Goal: Task Accomplishment & Management: Manage account settings

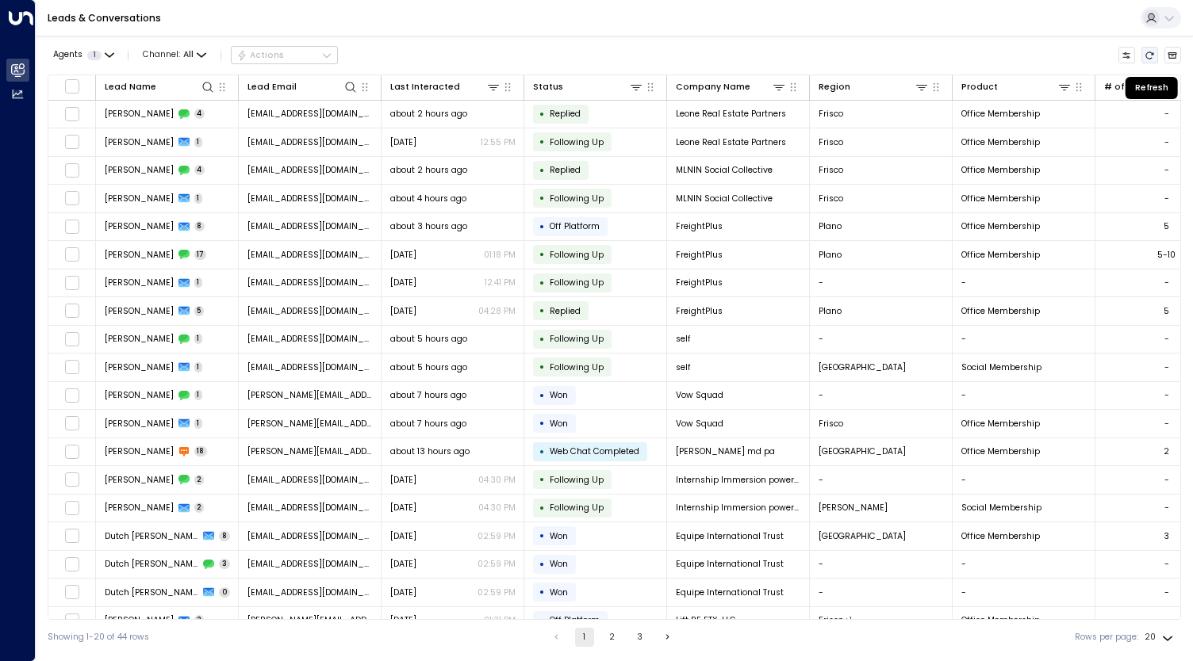
click at [1149, 55] on icon "Refresh" at bounding box center [1149, 56] width 10 height 10
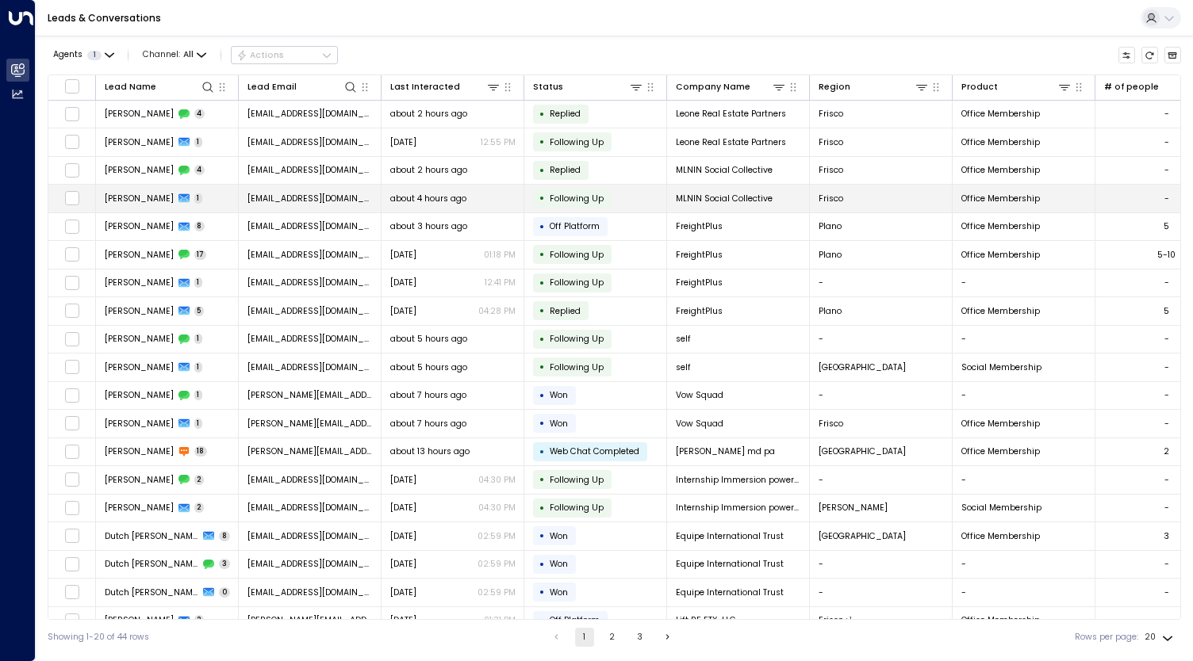
click at [198, 201] on td "[PERSON_NAME] 1" at bounding box center [167, 199] width 143 height 28
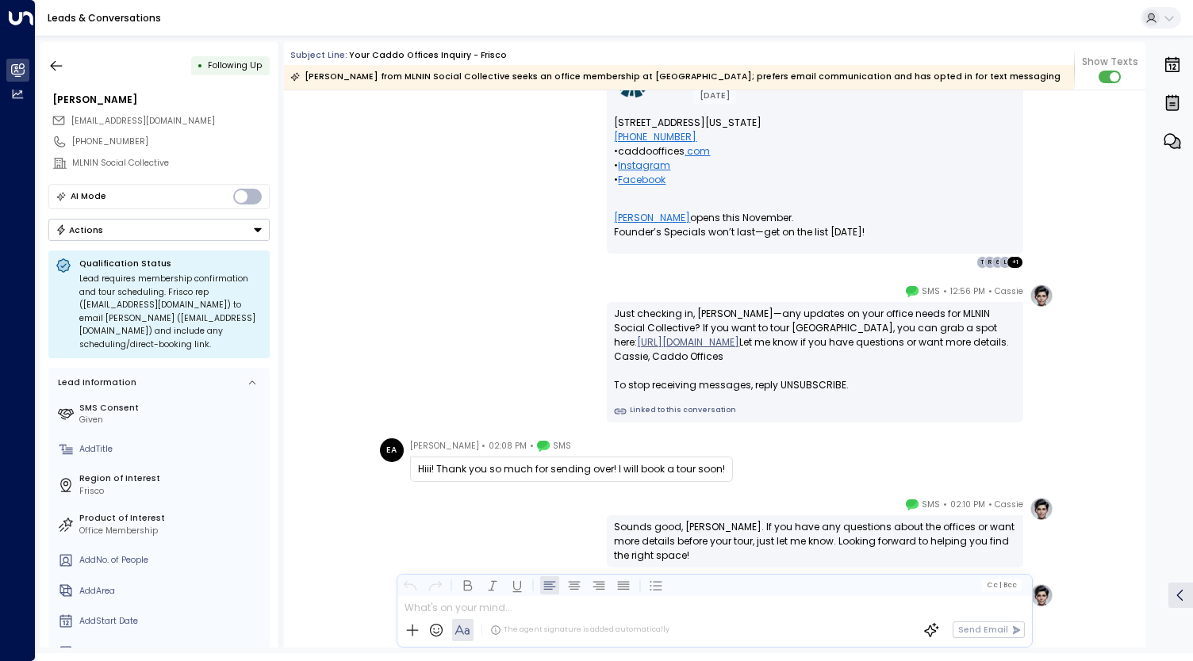
scroll to position [1821, 0]
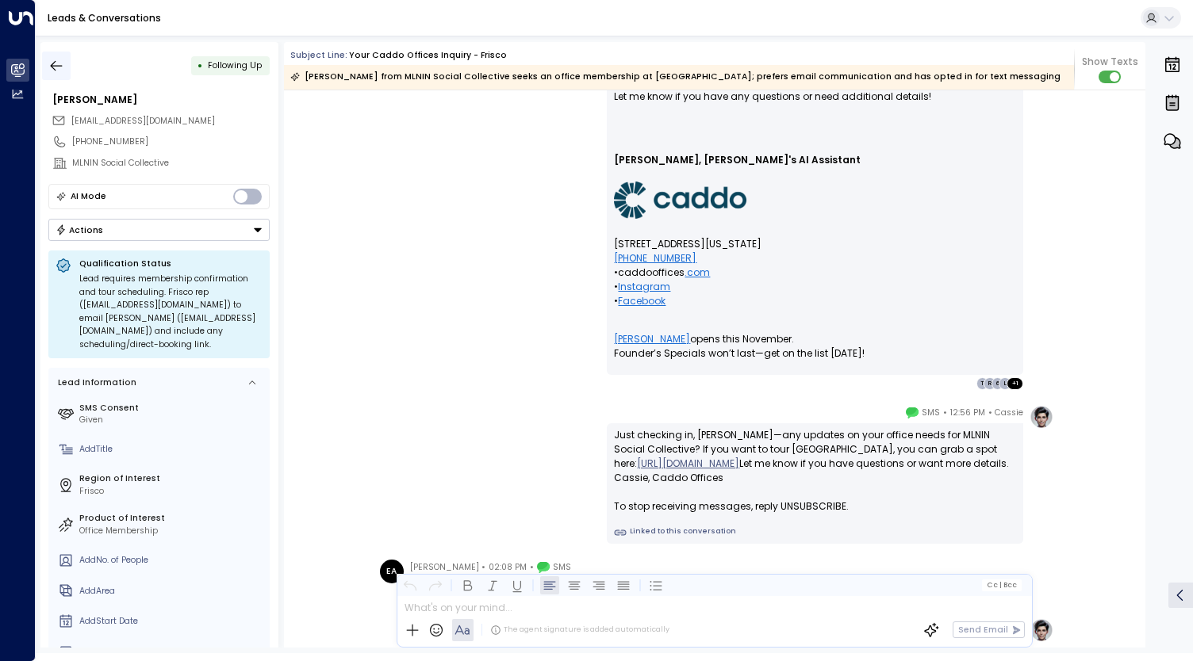
click at [62, 63] on icon "button" at bounding box center [56, 66] width 16 height 16
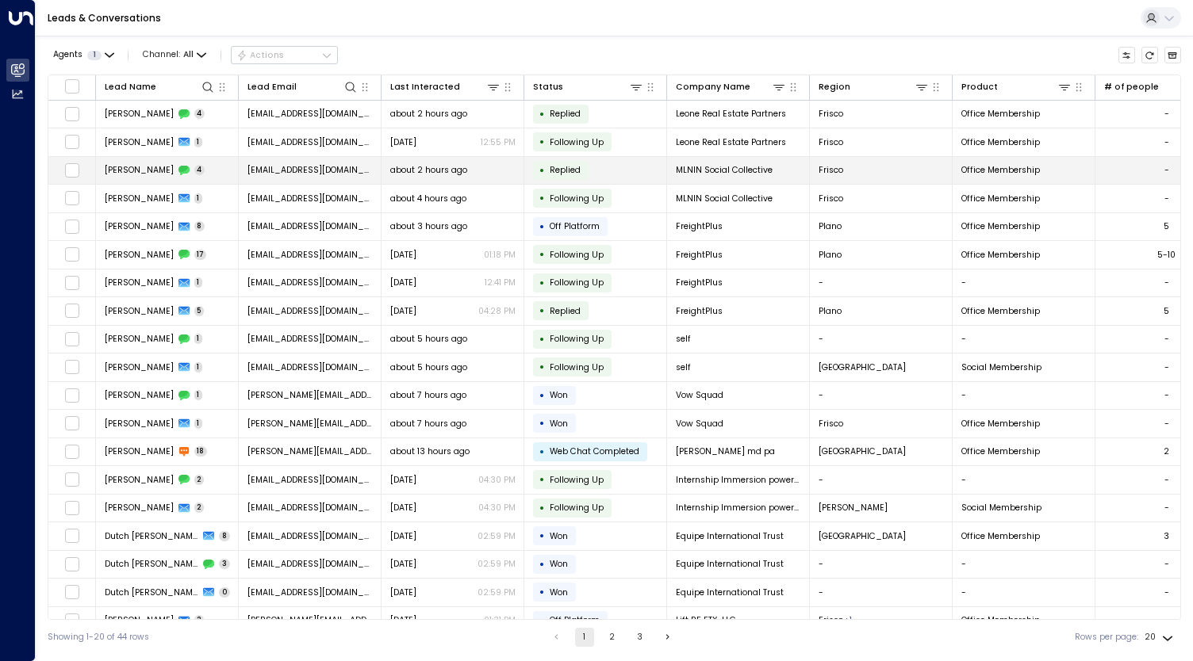
click at [414, 168] on span "about 2 hours ago" at bounding box center [428, 170] width 77 height 12
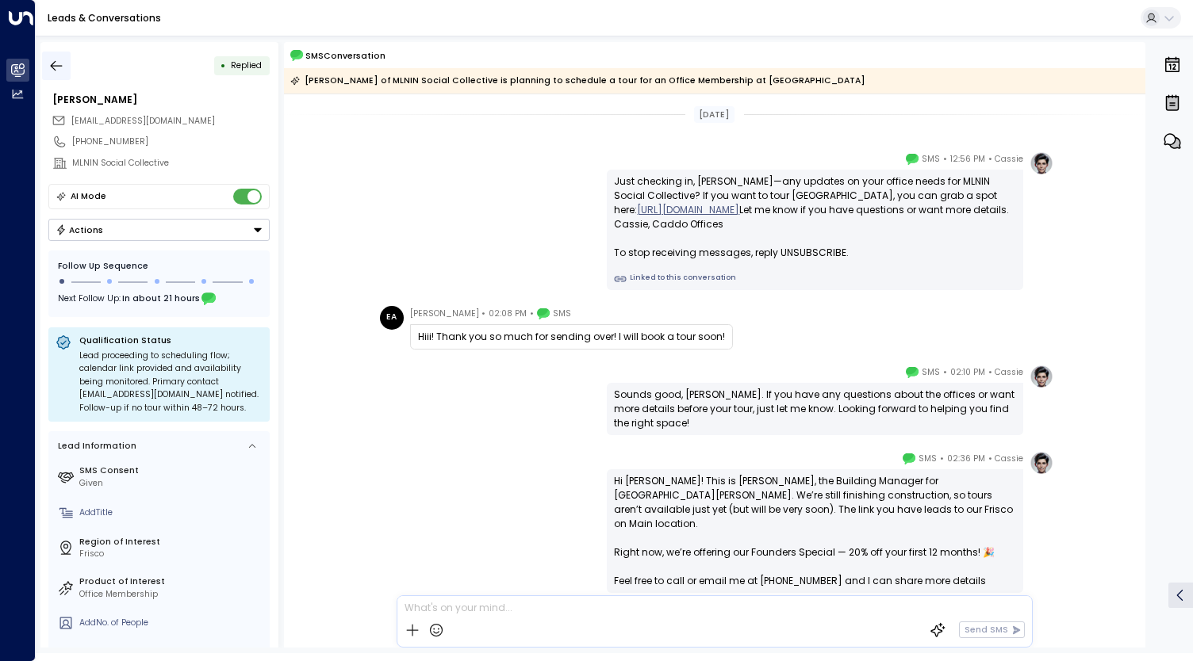
click at [60, 67] on icon "button" at bounding box center [56, 66] width 16 height 16
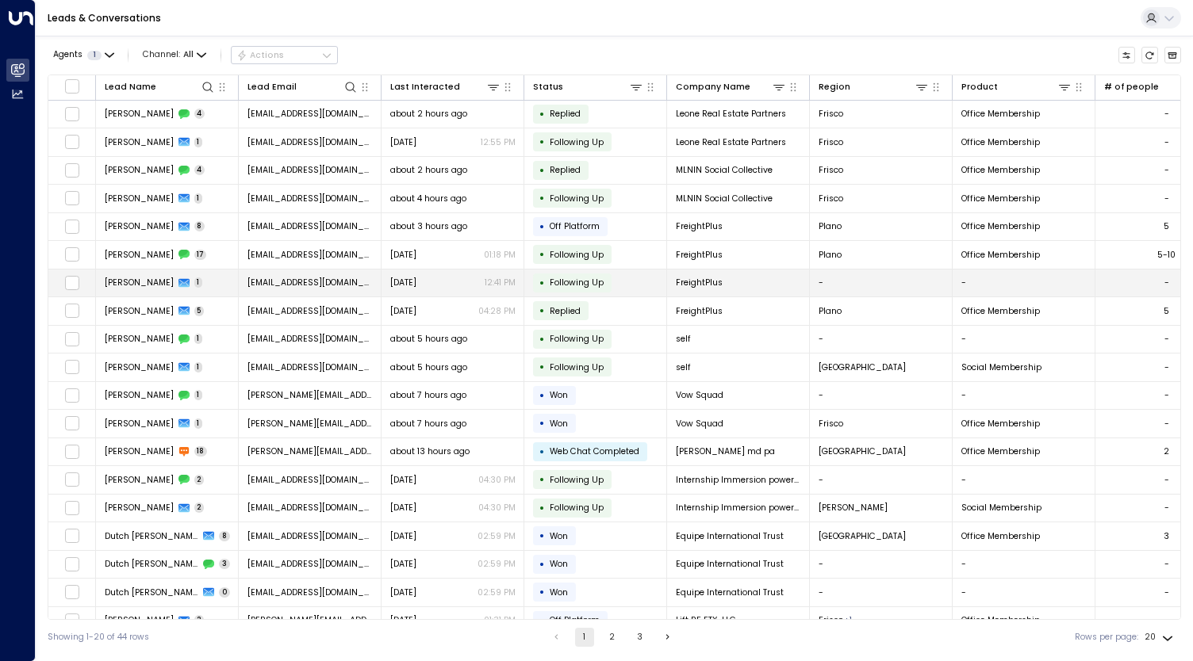
click at [339, 285] on span "[EMAIL_ADDRESS][DOMAIN_NAME]" at bounding box center [309, 283] width 125 height 12
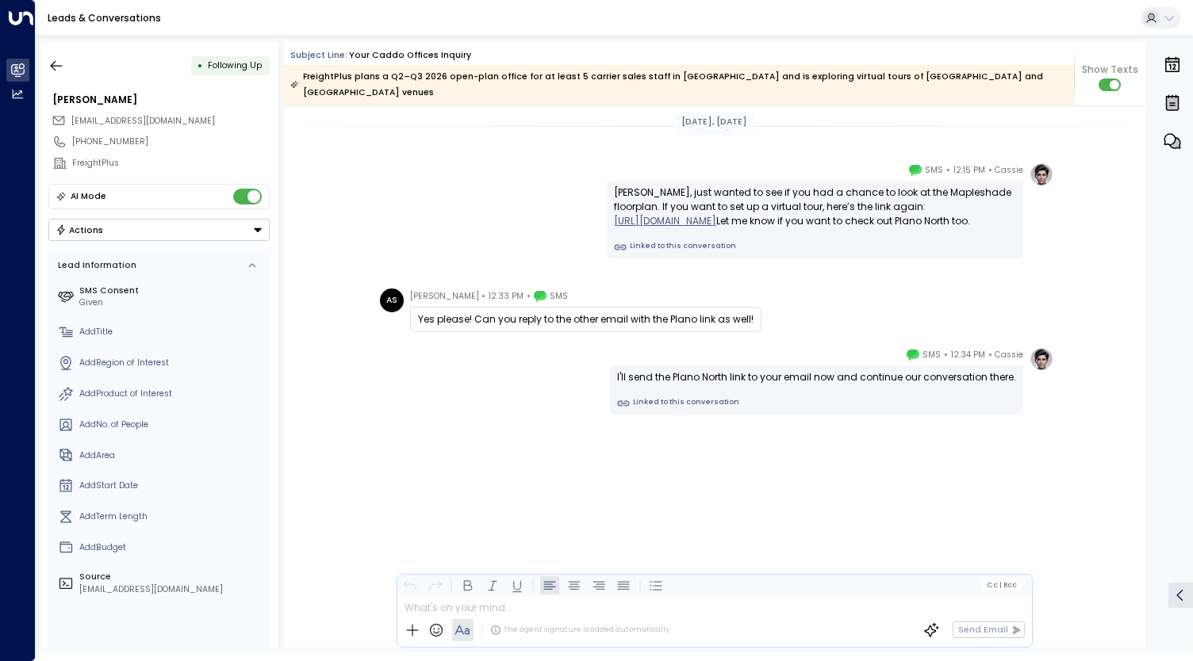
scroll to position [925, 0]
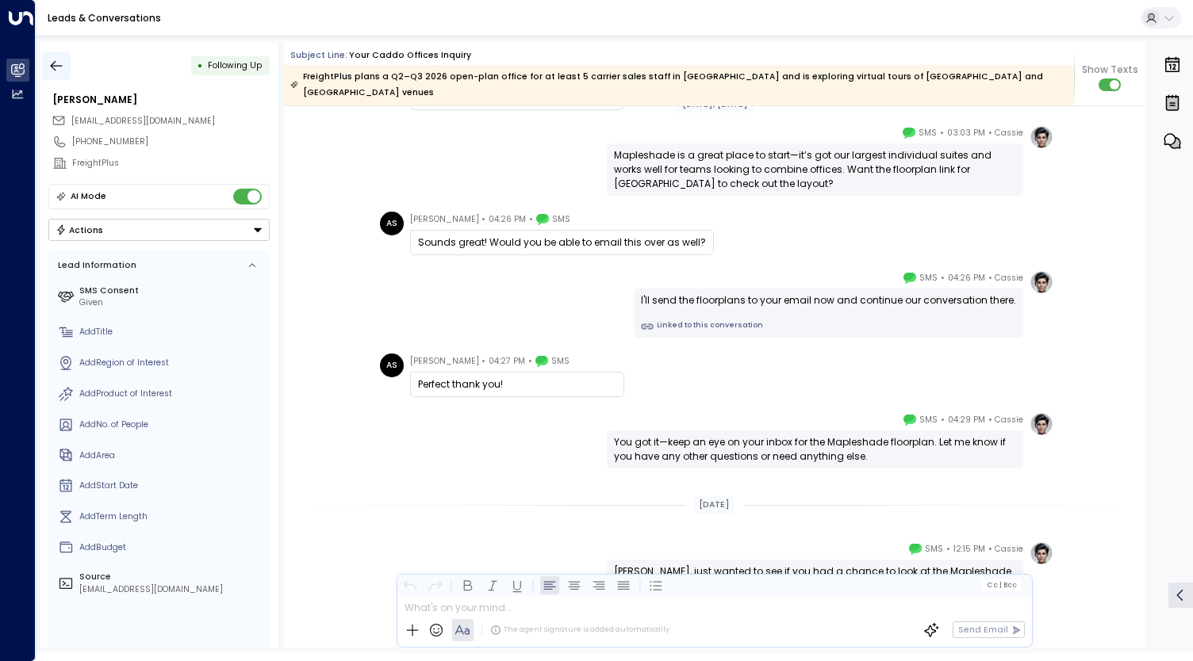
click at [56, 66] on icon "button" at bounding box center [57, 65] width 12 height 10
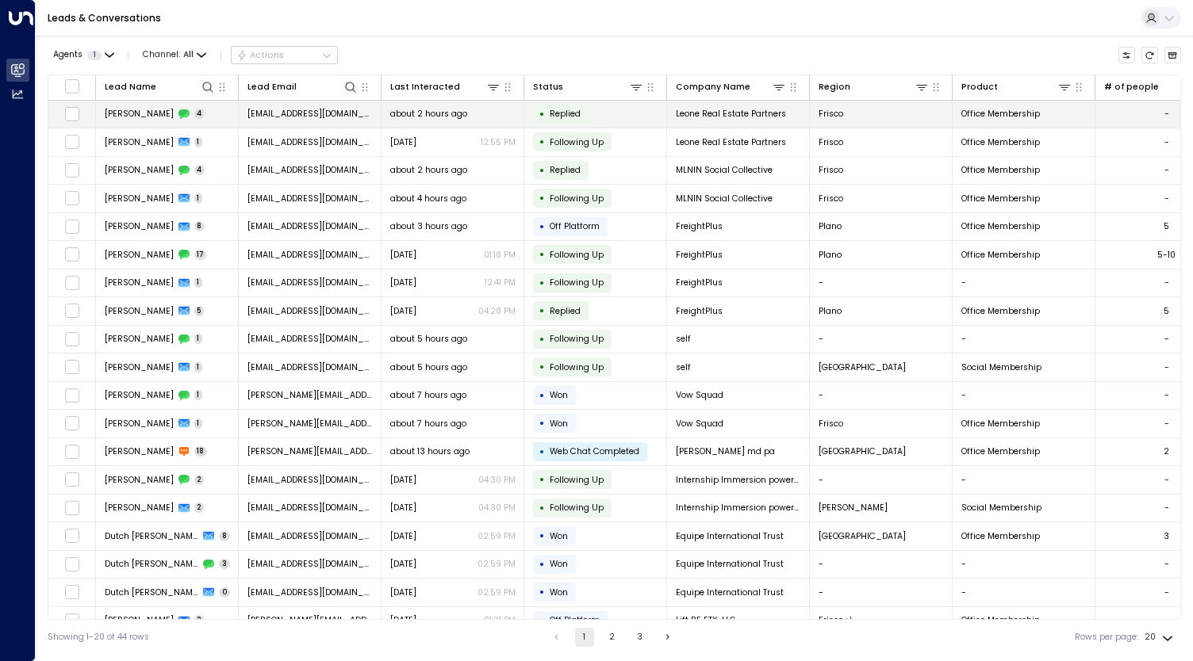
click at [327, 118] on span "[EMAIL_ADDRESS][DOMAIN_NAME]" at bounding box center [309, 114] width 125 height 12
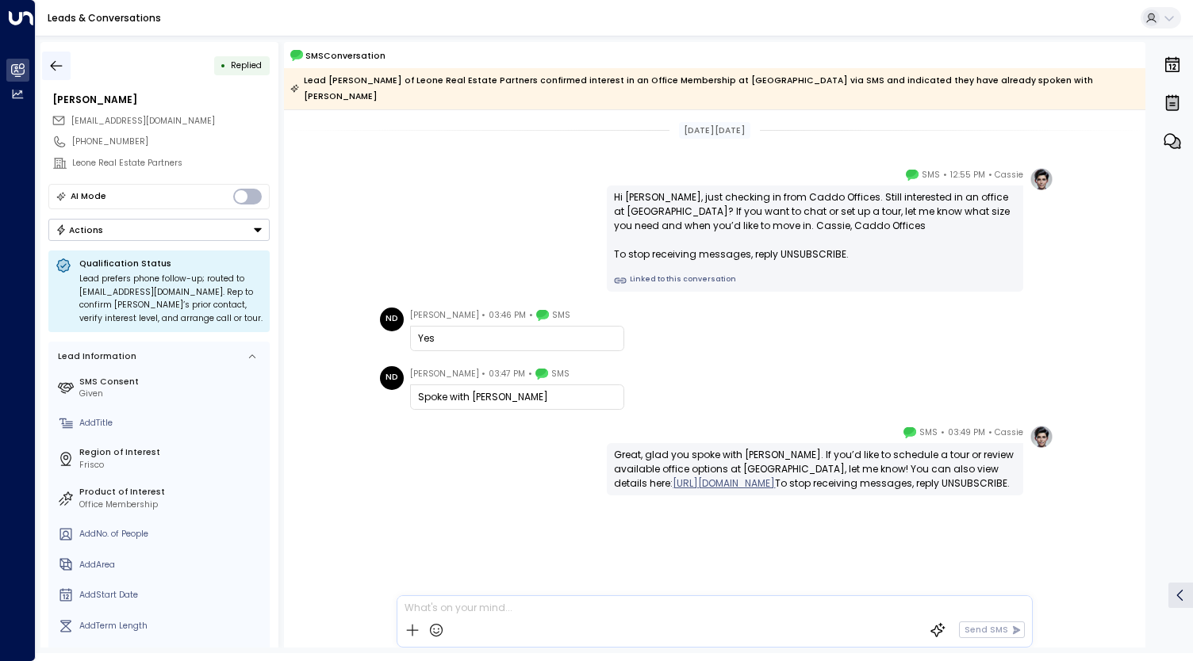
click at [51, 59] on icon "button" at bounding box center [56, 66] width 16 height 16
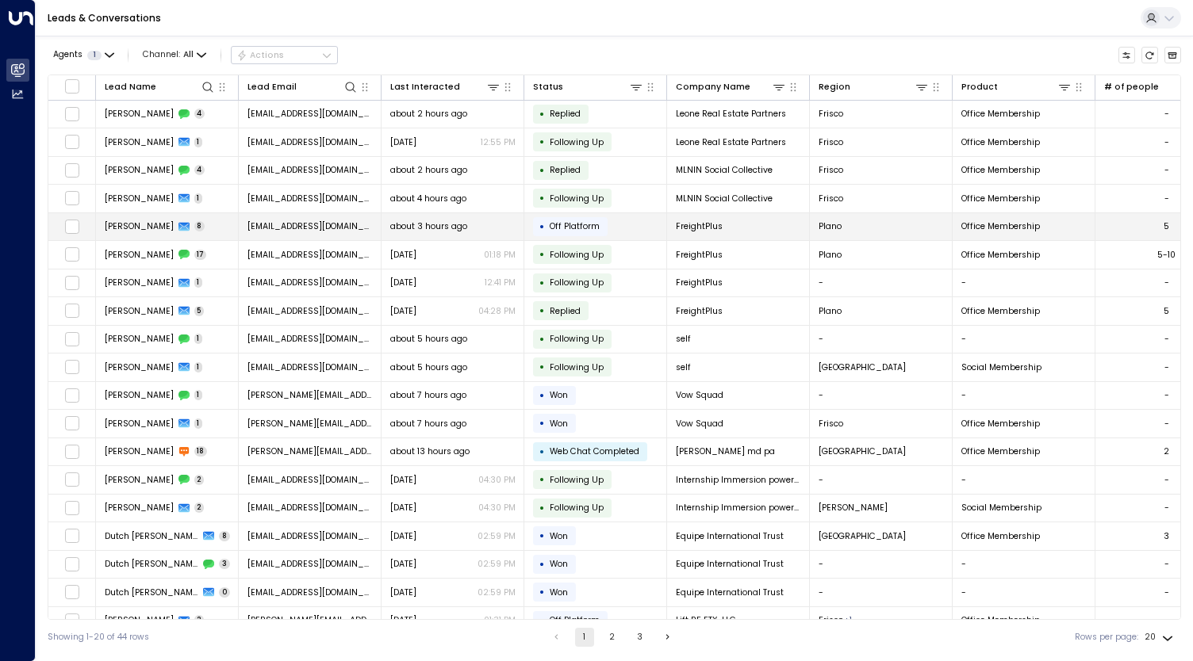
scroll to position [41, 0]
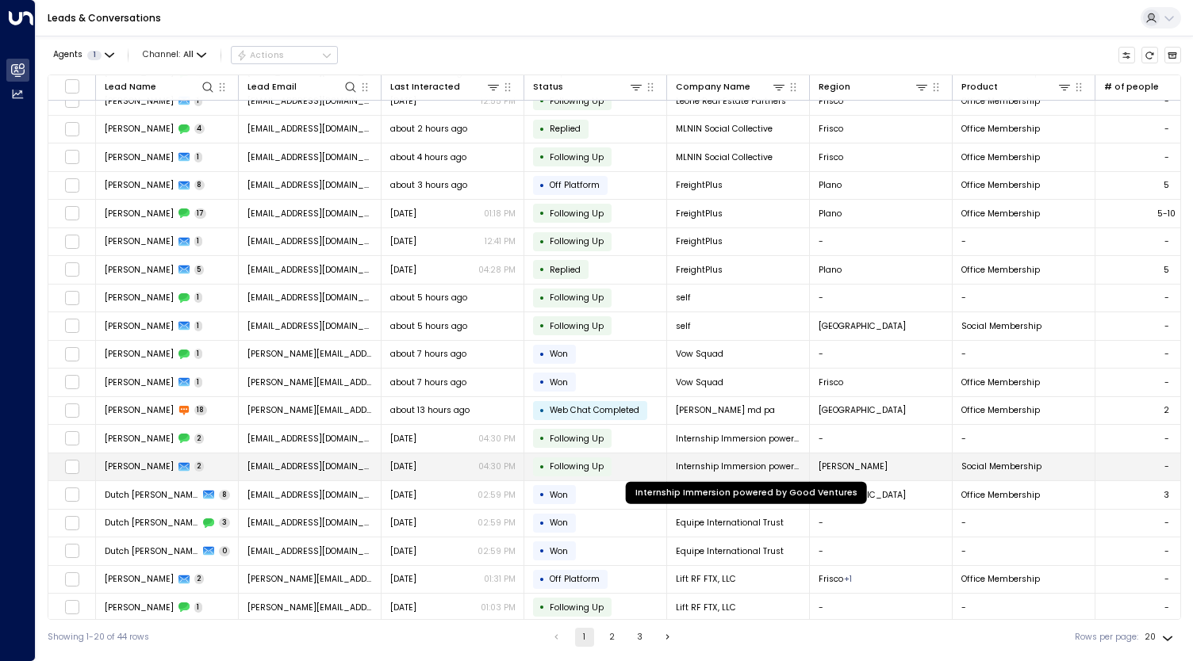
click at [745, 461] on span "Internship Immersion powered by Good Ventures" at bounding box center [738, 467] width 125 height 12
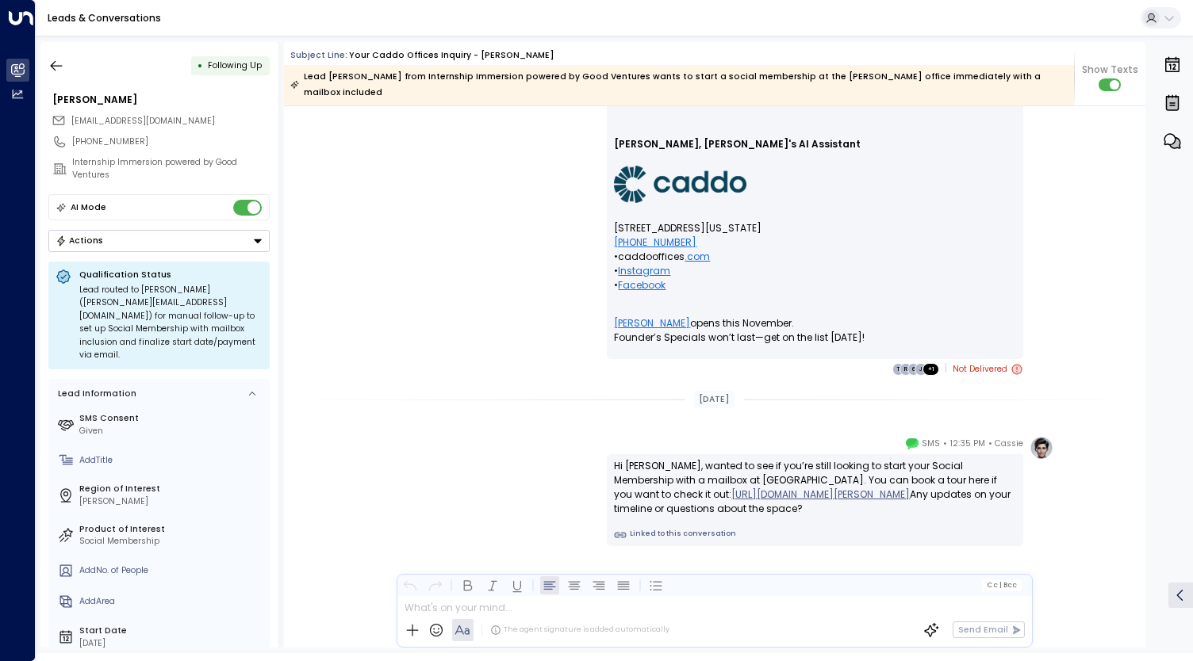
scroll to position [2237, 0]
click at [61, 60] on icon "button" at bounding box center [56, 66] width 16 height 16
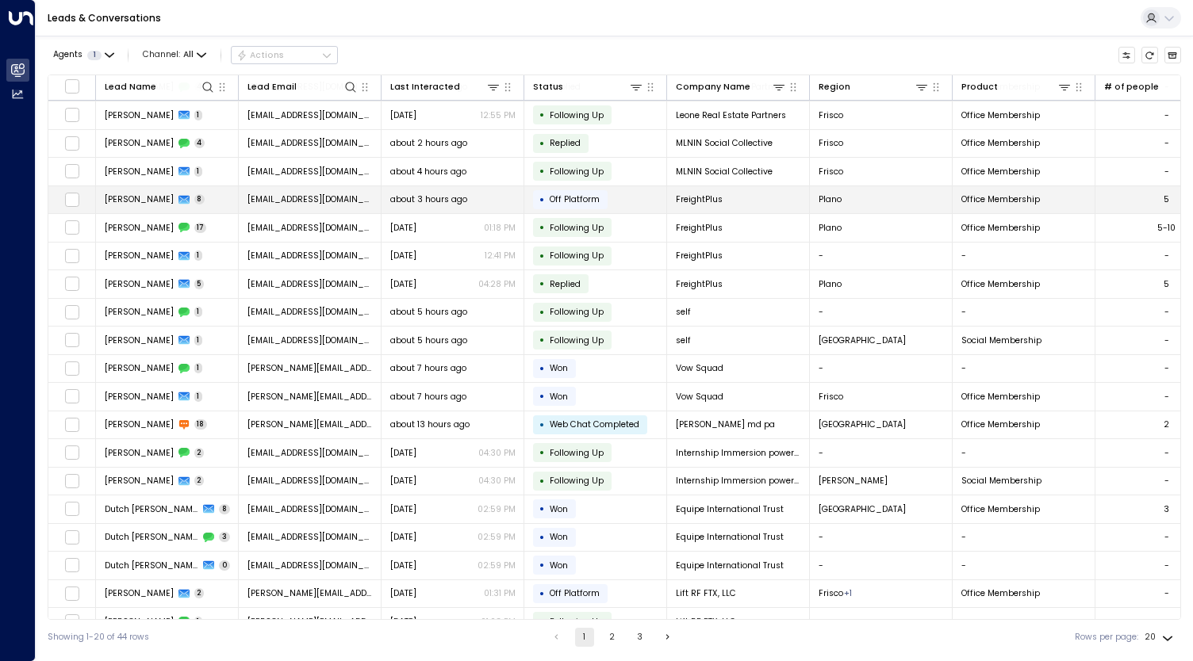
scroll to position [41, 0]
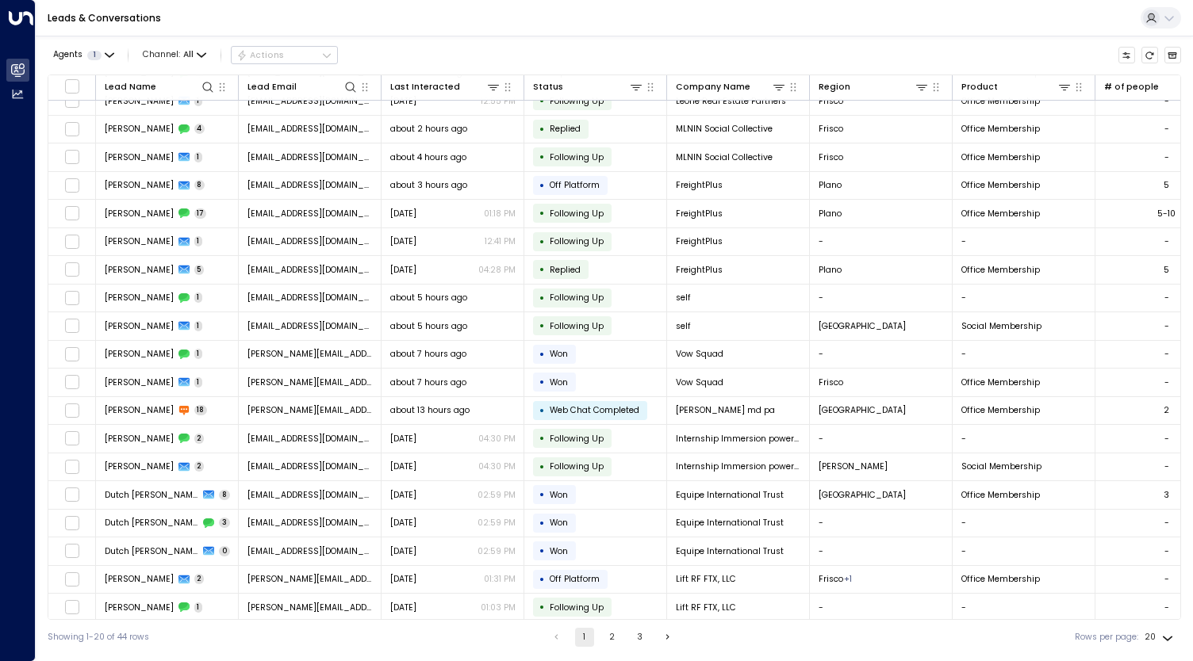
click at [636, 635] on button "3" at bounding box center [639, 637] width 19 height 19
